Goal: Task Accomplishment & Management: Complete application form

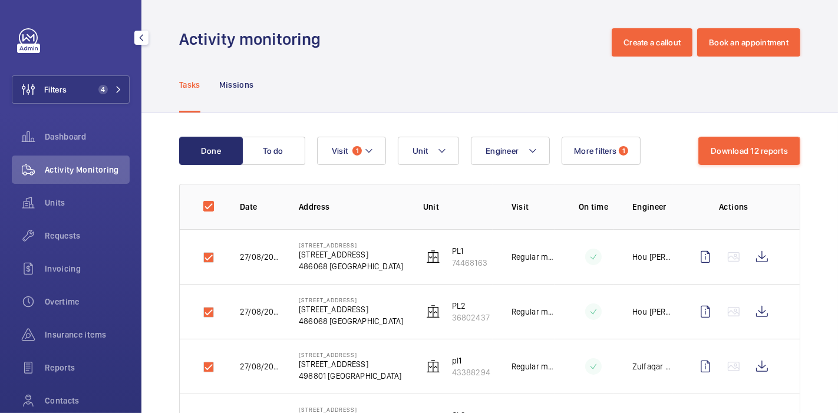
scroll to position [7, 0]
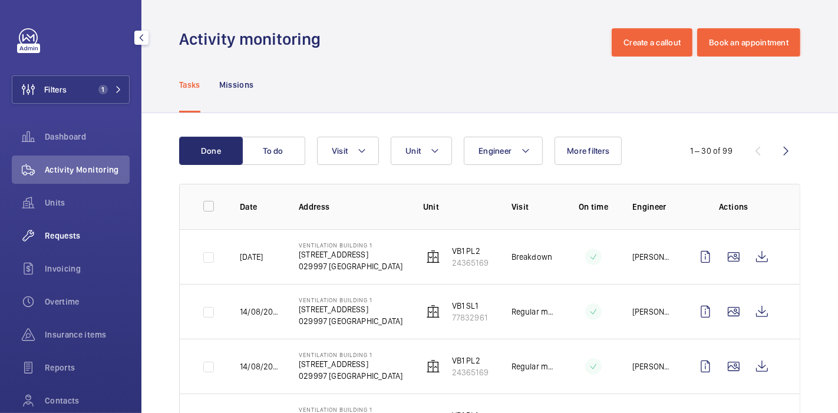
click at [71, 230] on span "Requests" at bounding box center [87, 236] width 85 height 12
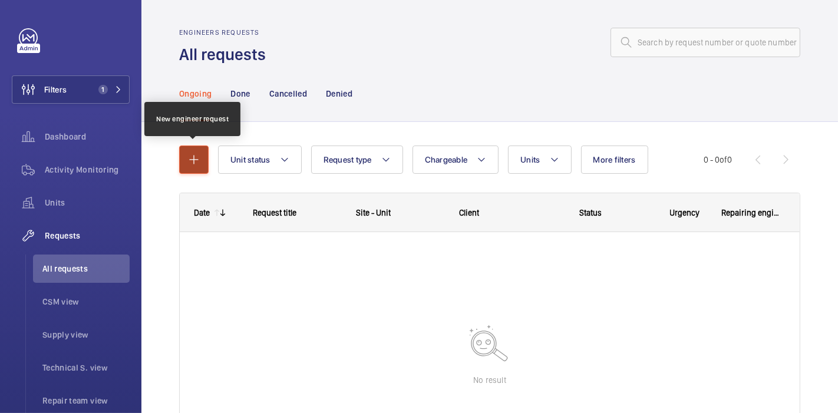
click at [189, 160] on mat-icon "button" at bounding box center [194, 160] width 14 height 14
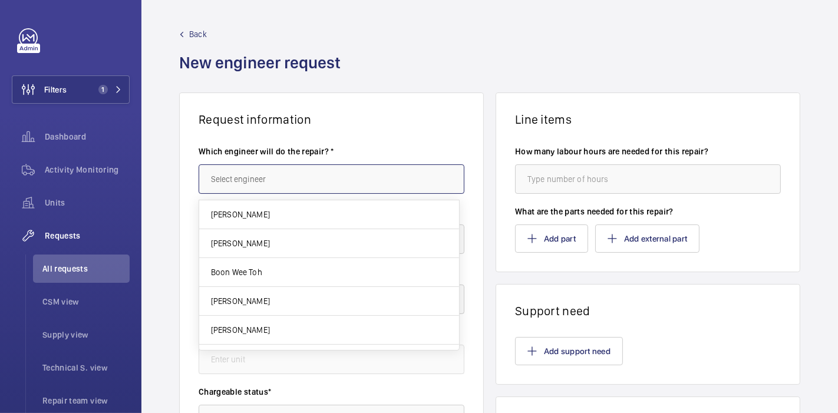
click at [260, 172] on input "text" at bounding box center [332, 178] width 266 height 29
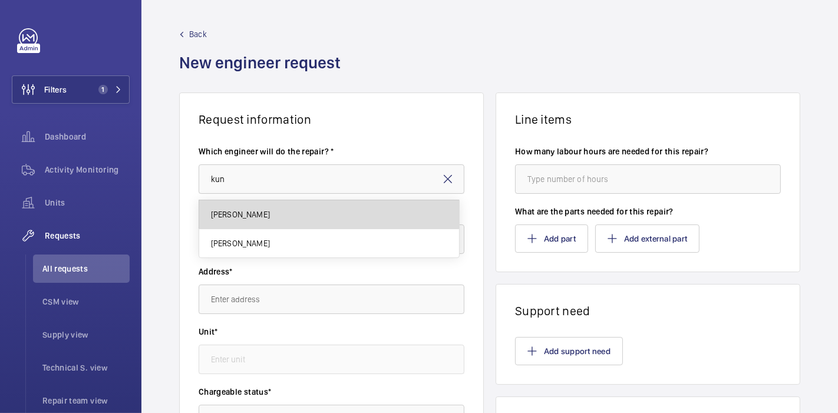
click at [302, 203] on mat-option "[PERSON_NAME]" at bounding box center [329, 214] width 260 height 29
type input "[PERSON_NAME]"
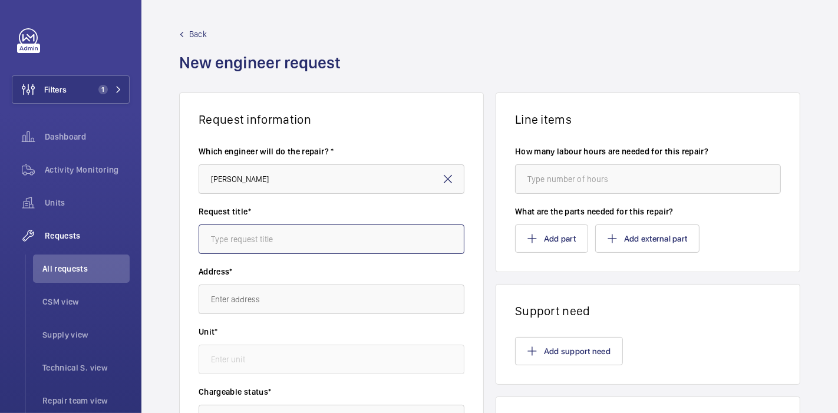
click at [301, 234] on input "text" at bounding box center [332, 238] width 266 height 29
type input "Paradox : MOD Rope Gripper Clamping Plate"
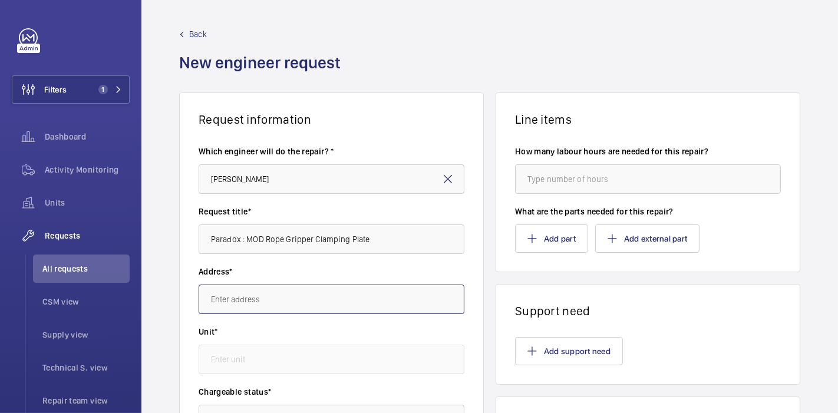
click at [347, 303] on input "text" at bounding box center [332, 299] width 266 height 29
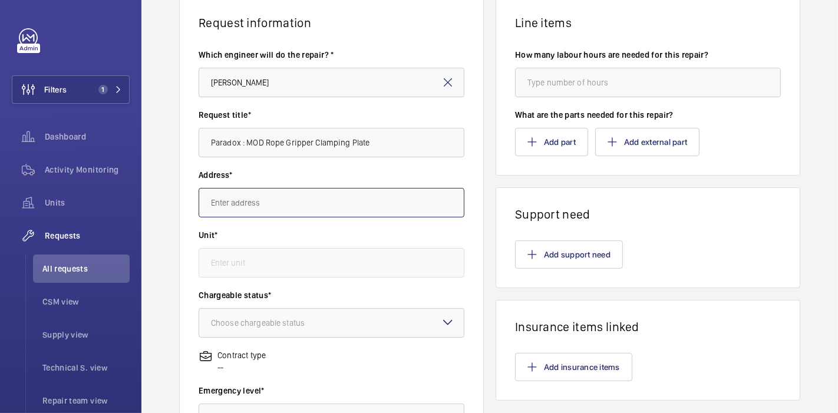
scroll to position [97, 0]
click at [345, 201] on input "text" at bounding box center [332, 201] width 266 height 29
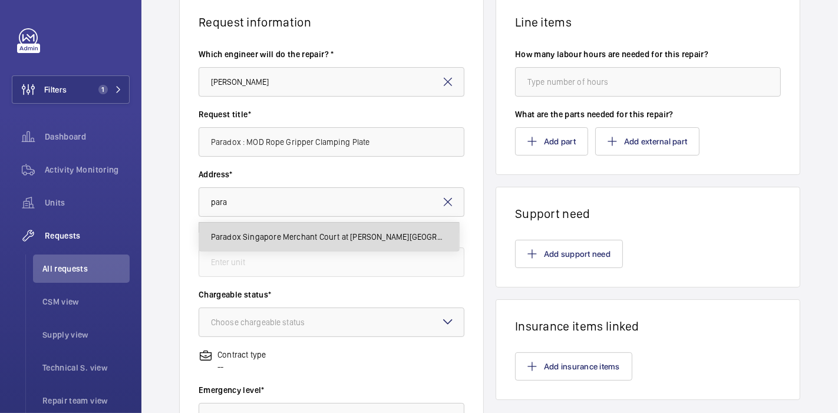
click at [350, 234] on span "Paradox Singapore Merchant Court at [PERSON_NAME][GEOGRAPHIC_DATA][STREET_ADDRE…" at bounding box center [329, 237] width 236 height 12
type input "Paradox Singapore Merchant Court at [PERSON_NAME][GEOGRAPHIC_DATA][STREET_ADDRE…"
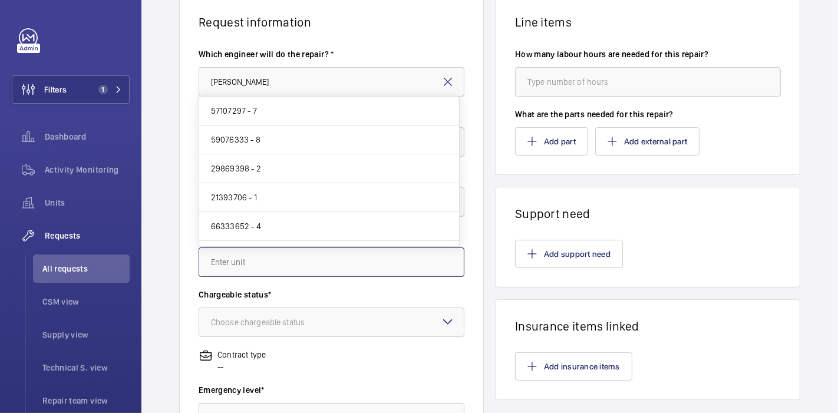
scroll to position [0, 0]
click at [333, 262] on input "text" at bounding box center [332, 261] width 266 height 29
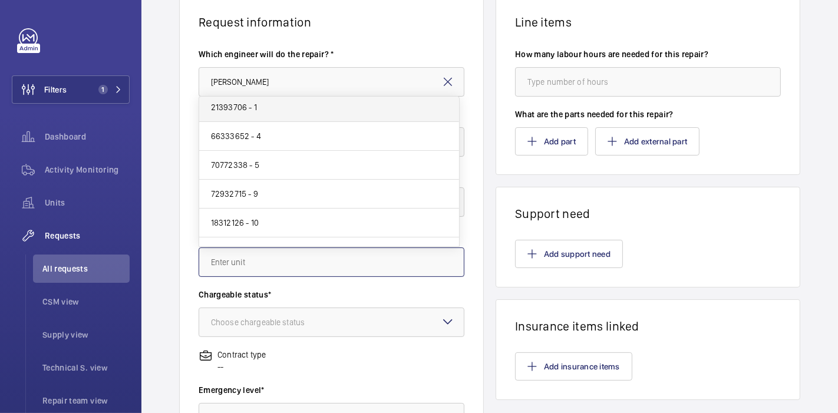
scroll to position [165, 0]
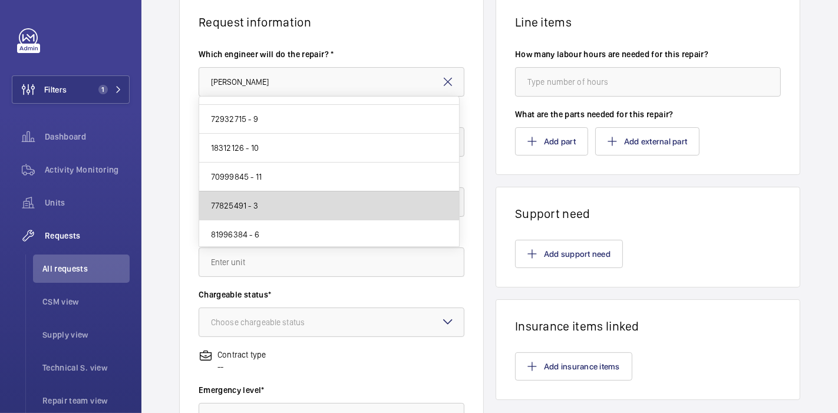
click at [336, 204] on mat-option "77825491 - 3" at bounding box center [329, 205] width 260 height 29
type input "77825491 - 3"
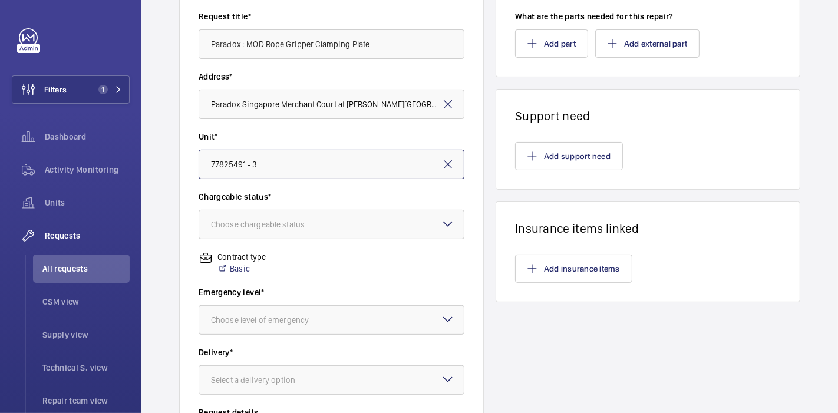
scroll to position [196, 0]
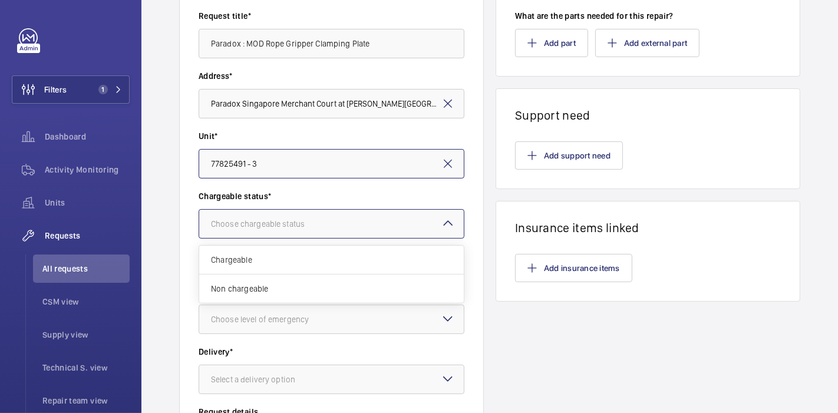
click at [375, 236] on div at bounding box center [331, 224] width 265 height 28
click at [369, 254] on span "Chargeable" at bounding box center [331, 260] width 241 height 12
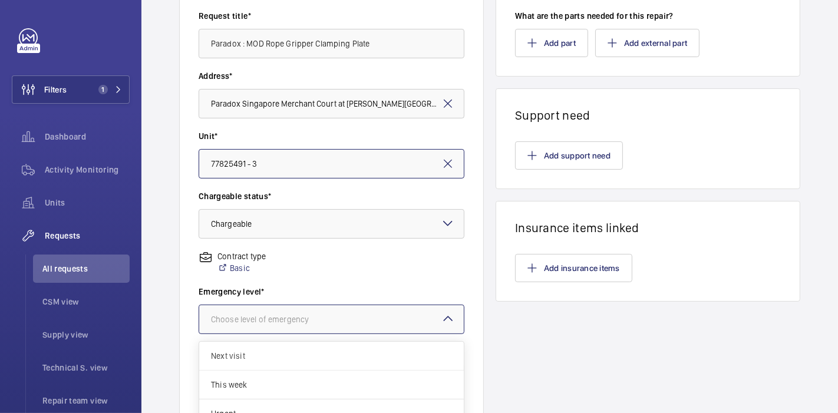
click at [372, 309] on div at bounding box center [331, 319] width 265 height 28
click at [362, 355] on span "Next visit" at bounding box center [331, 356] width 241 height 12
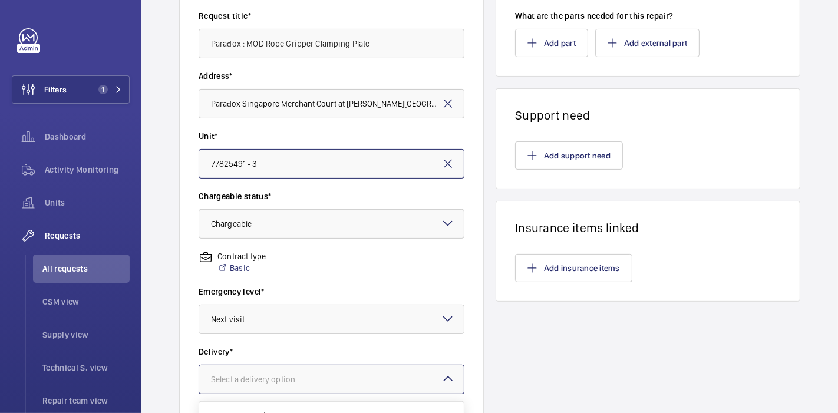
click at [417, 376] on div at bounding box center [331, 379] width 265 height 28
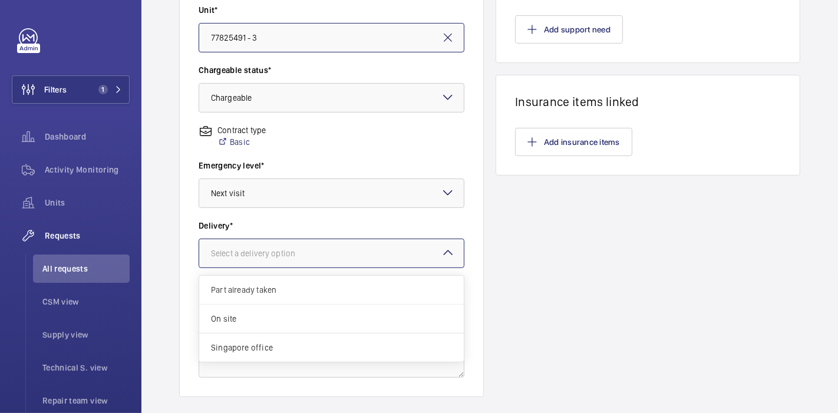
scroll to position [324, 0]
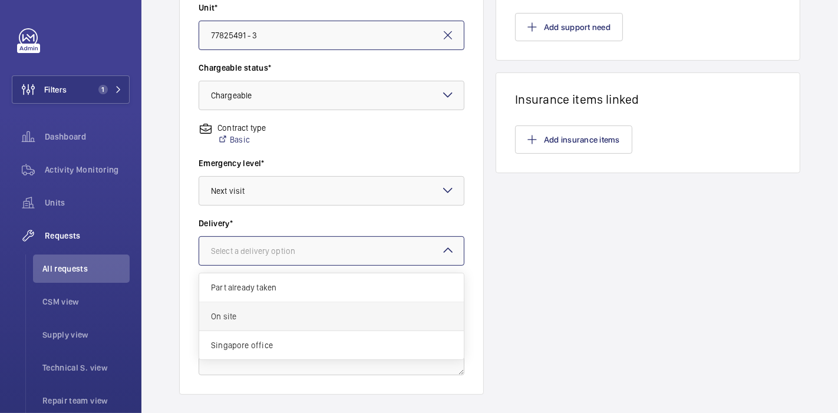
click at [392, 305] on div "On site" at bounding box center [331, 316] width 265 height 29
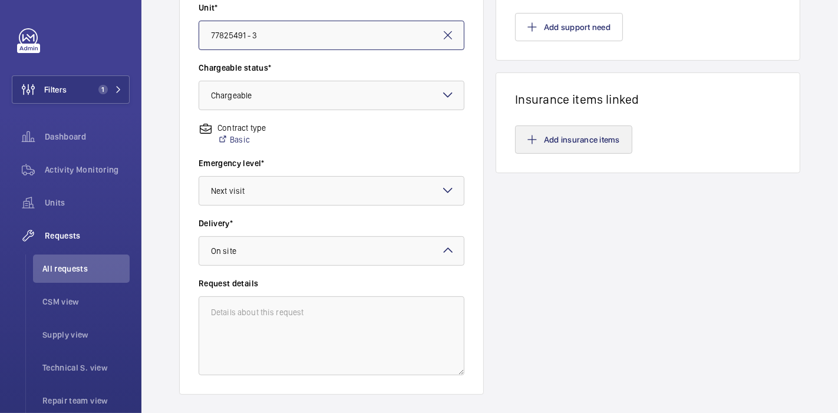
scroll to position [0, 0]
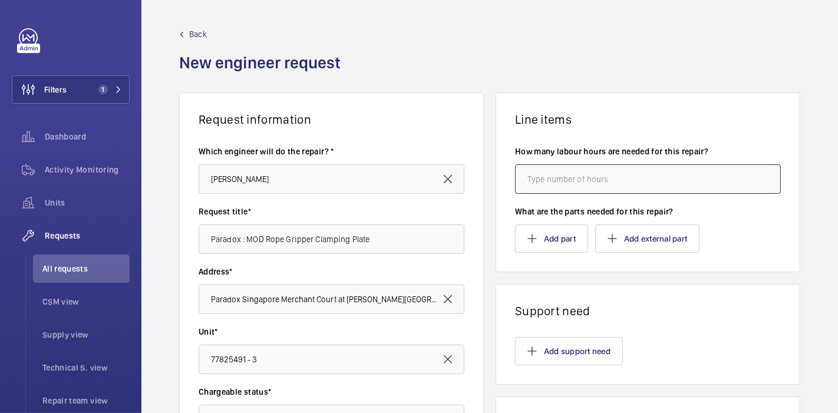
click at [537, 174] on input "number" at bounding box center [648, 178] width 266 height 29
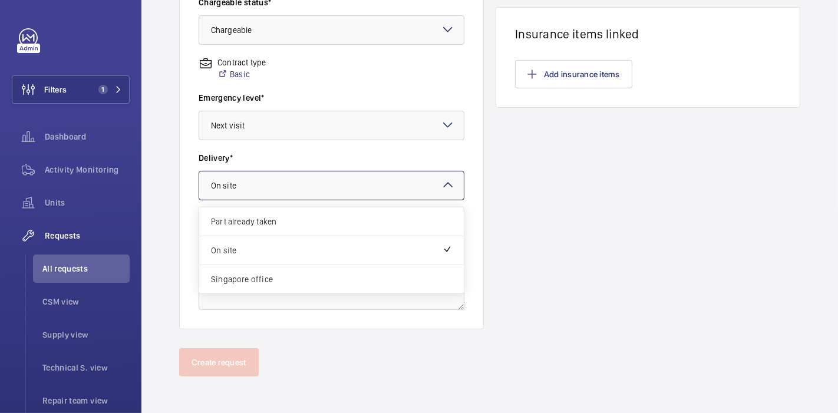
click at [408, 176] on div at bounding box center [331, 185] width 265 height 28
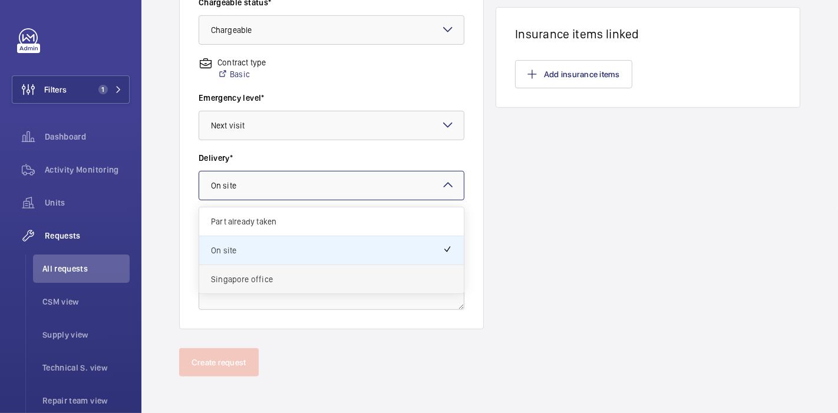
click at [378, 273] on span "Singapore office" at bounding box center [331, 279] width 241 height 12
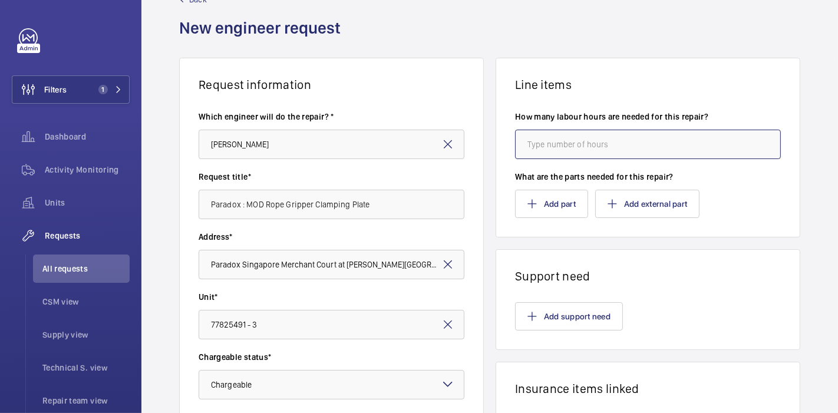
scroll to position [0, 0]
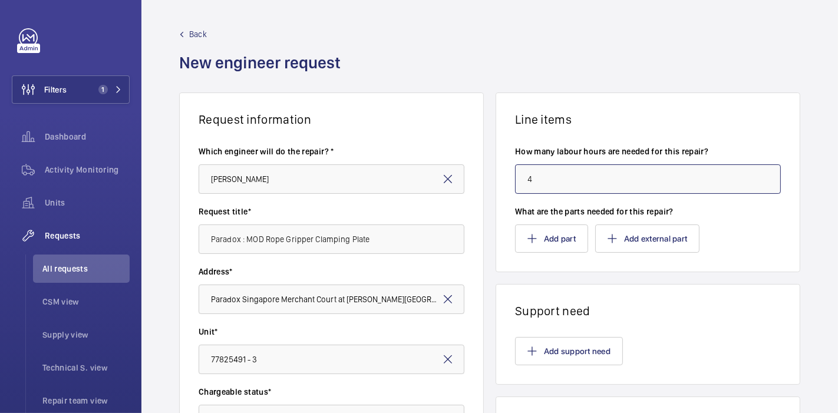
type input "4"
click at [481, 166] on div "Request information Which engineer will do the repair? * Kun Tak Khong Request …" at bounding box center [489, 415] width 696 height 645
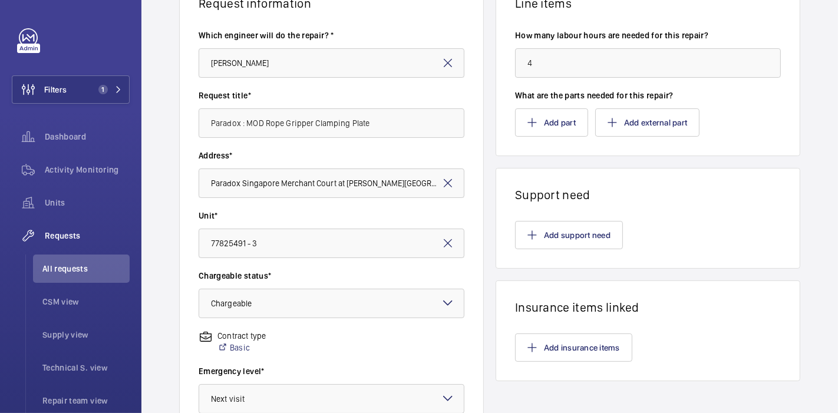
scroll to position [116, 0]
click at [543, 112] on button "Add part" at bounding box center [551, 122] width 73 height 28
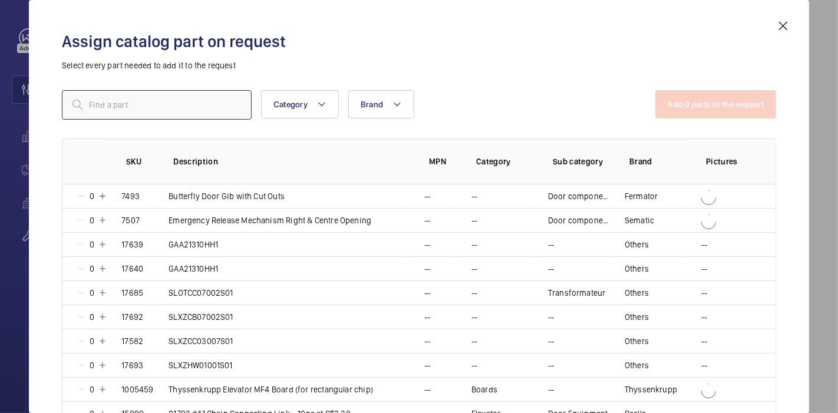
click at [173, 108] on input "text" at bounding box center [157, 104] width 190 height 29
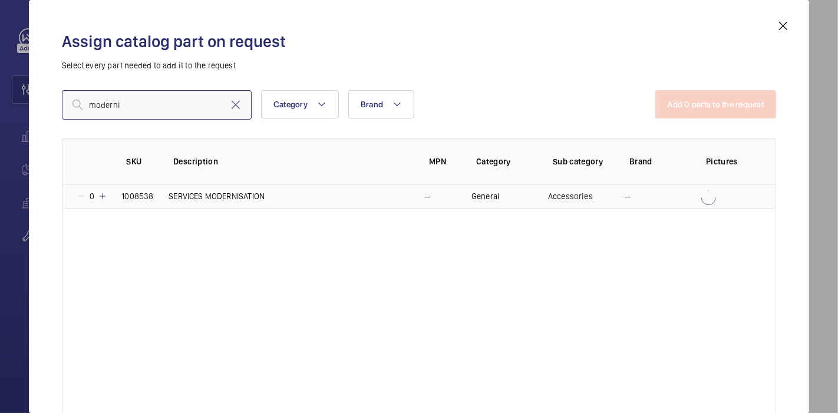
type input "moderni"
click at [103, 195] on mat-icon at bounding box center [102, 195] width 9 height 9
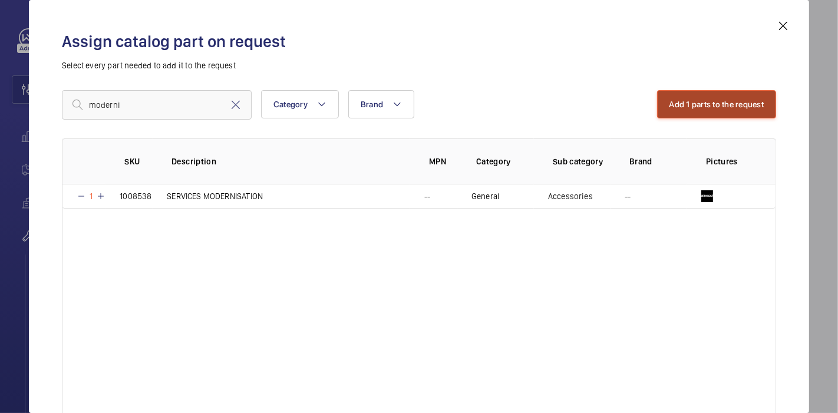
click at [682, 100] on button "Add 1 parts to the request" at bounding box center [717, 104] width 120 height 28
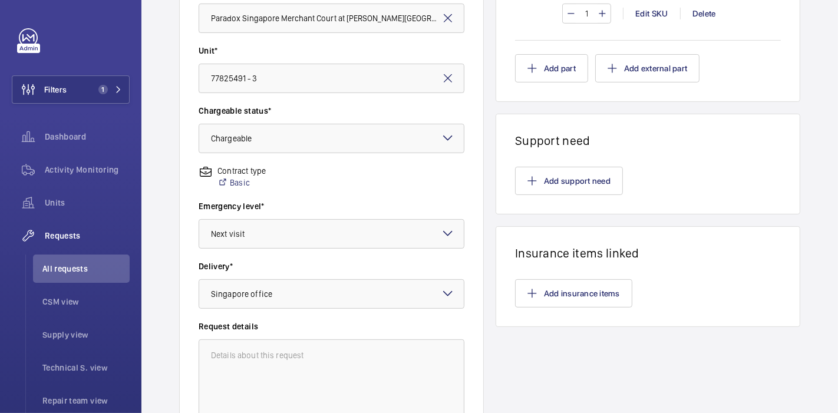
scroll to position [389, 0]
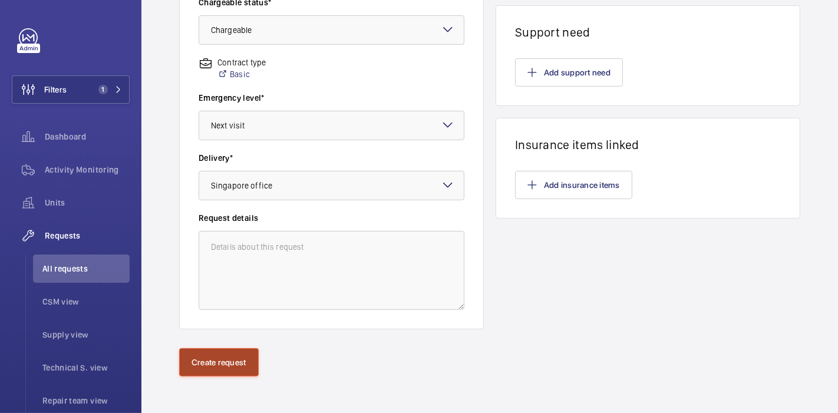
click at [217, 365] on button "Create request" at bounding box center [219, 362] width 80 height 28
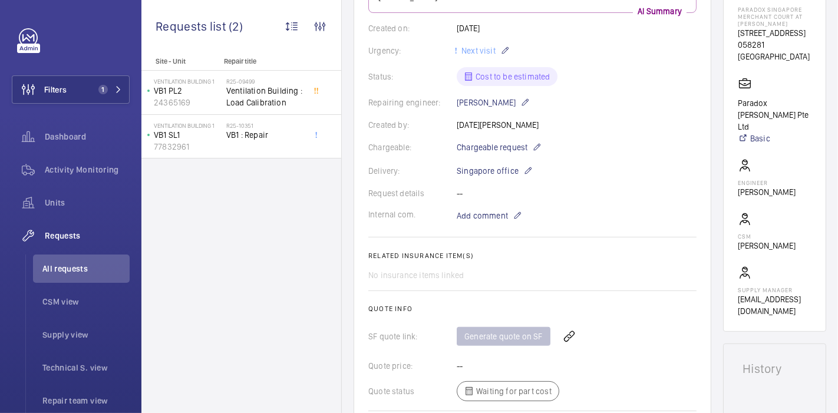
scroll to position [340, 0]
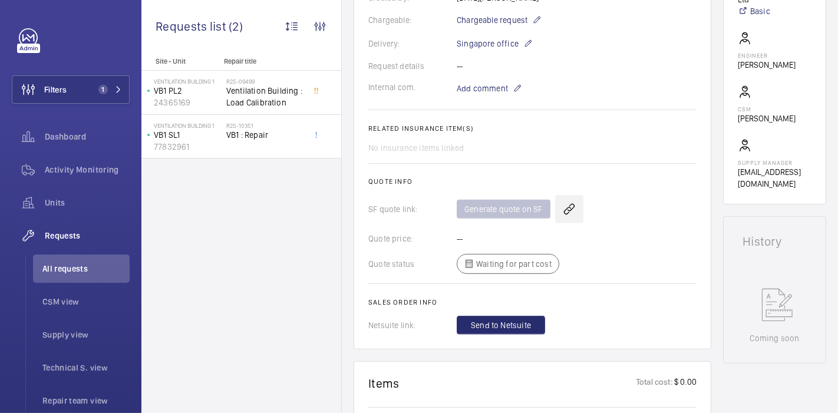
click at [566, 213] on wm-front-icon-button at bounding box center [569, 209] width 28 height 28
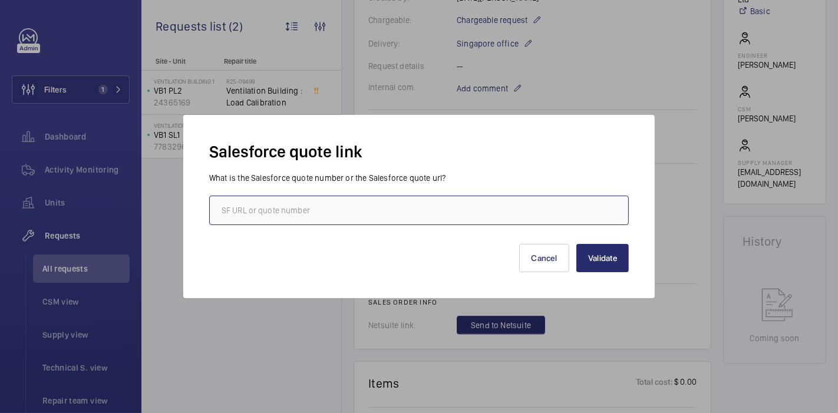
click at [530, 199] on input "text" at bounding box center [418, 210] width 419 height 29
paste input "00008889"
type input "00008889"
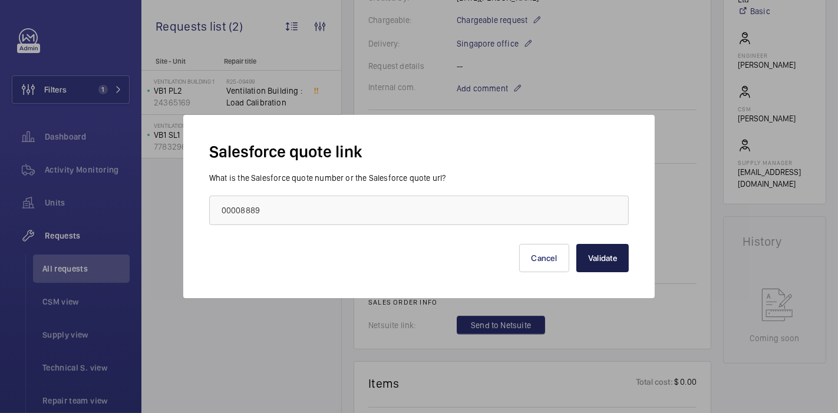
click at [597, 263] on button "Validate" at bounding box center [602, 258] width 52 height 28
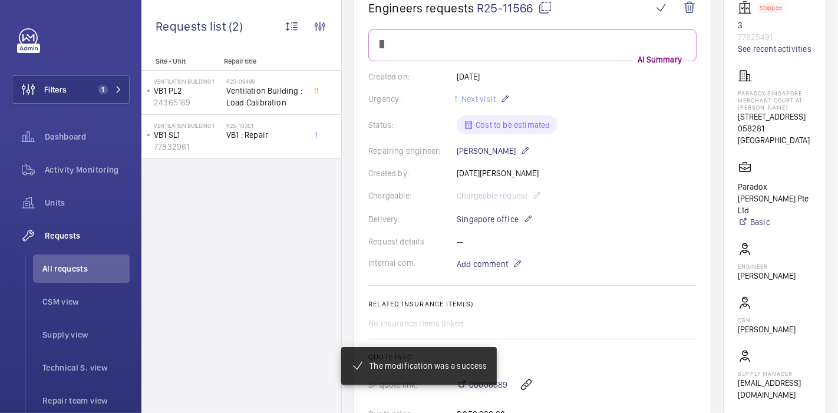
scroll to position [0, 0]
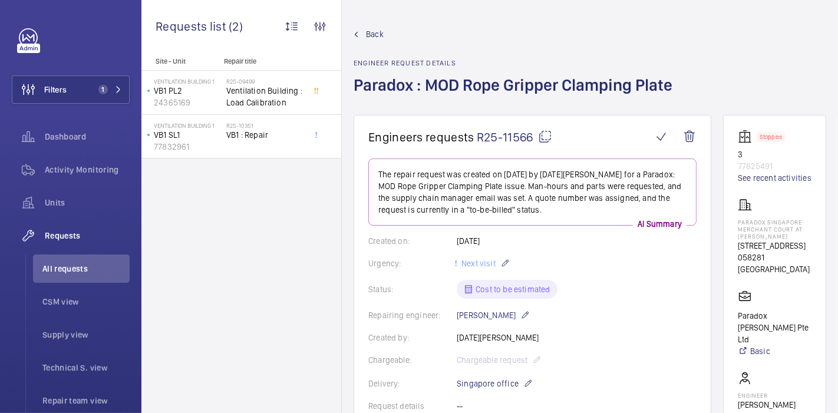
click at [546, 136] on mat-icon at bounding box center [545, 137] width 14 height 14
